Goal: Transaction & Acquisition: Purchase product/service

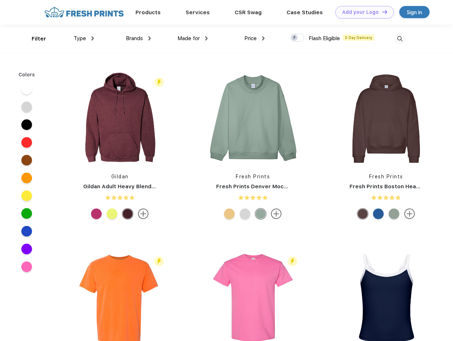
scroll to position [0, 0]
click at [362, 12] on link "Add your Logo Design Tool" at bounding box center [364, 12] width 59 height 12
click at [0, 0] on div "Design Tool" at bounding box center [0, 0] width 0 height 0
click at [381, 12] on link "Add your Logo Design Tool" at bounding box center [364, 12] width 59 height 12
click at [34, 39] on div "Filter" at bounding box center [39, 39] width 15 height 8
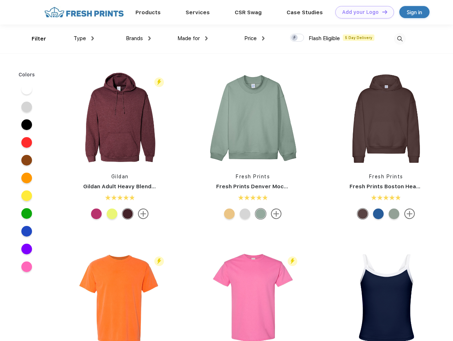
click at [84, 38] on span "Type" at bounding box center [80, 38] width 12 height 6
click at [138, 38] on span "Brands" at bounding box center [134, 38] width 17 height 6
click at [193, 38] on span "Made for" at bounding box center [188, 38] width 22 height 6
click at [254, 38] on span "Price" at bounding box center [250, 38] width 12 height 6
click at [297, 38] on div at bounding box center [297, 38] width 14 height 8
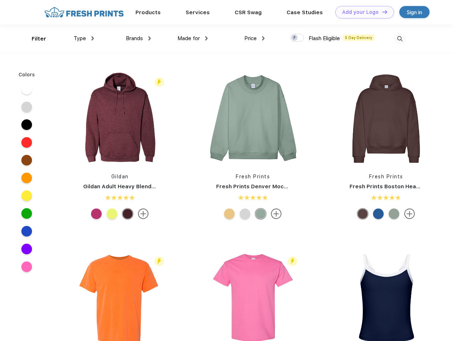
click at [295, 38] on input "checkbox" at bounding box center [292, 35] width 5 height 5
click at [399, 39] on img at bounding box center [400, 39] width 12 height 12
